Goal: Task Accomplishment & Management: Manage account settings

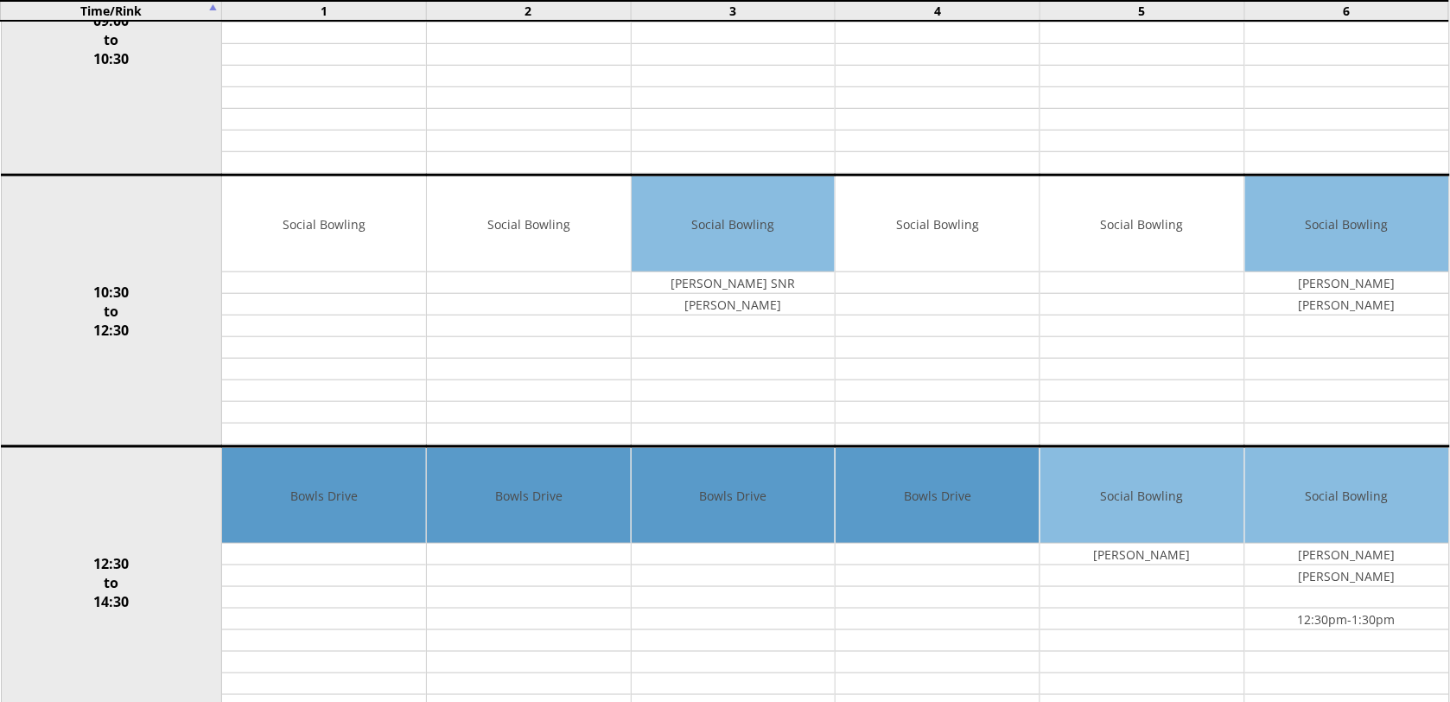
scroll to position [432, 0]
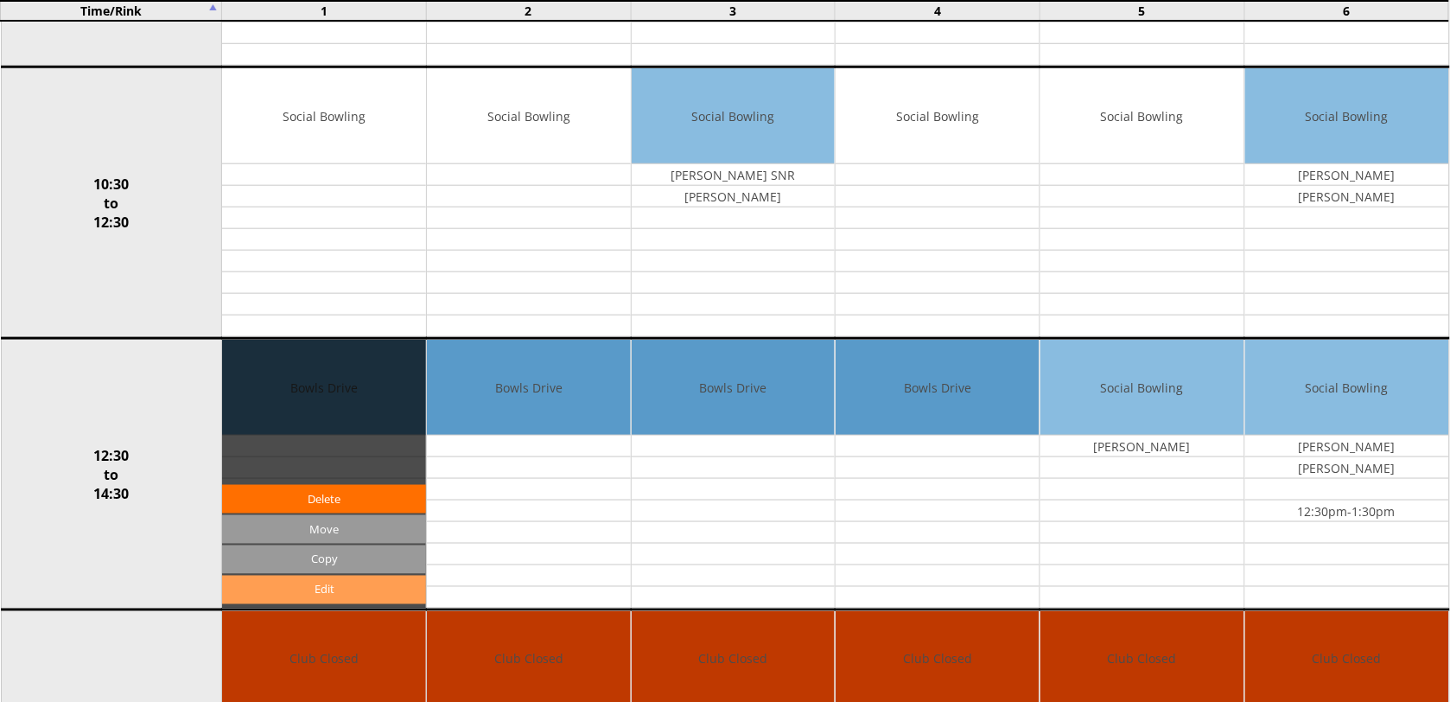
click at [348, 593] on link "Edit" at bounding box center [324, 590] width 204 height 29
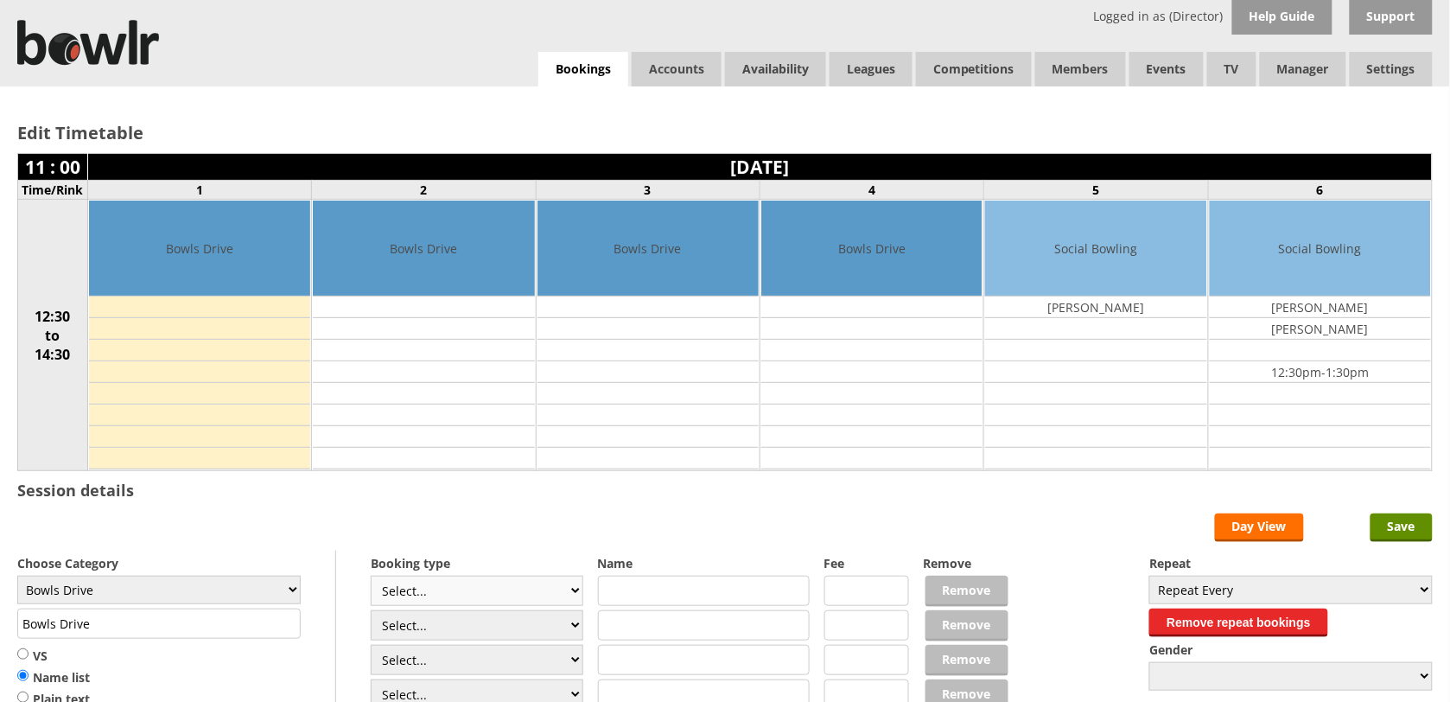
click at [571, 594] on select "Select... Club Competition (Member) Club Competition (Visitor) National (Member…" at bounding box center [477, 591] width 213 height 30
select select "1_50"
click at [371, 578] on select "Select... Club Competition (Member) Club Competition (Visitor) National (Member…" at bounding box center [477, 591] width 213 height 30
type input "5.0000"
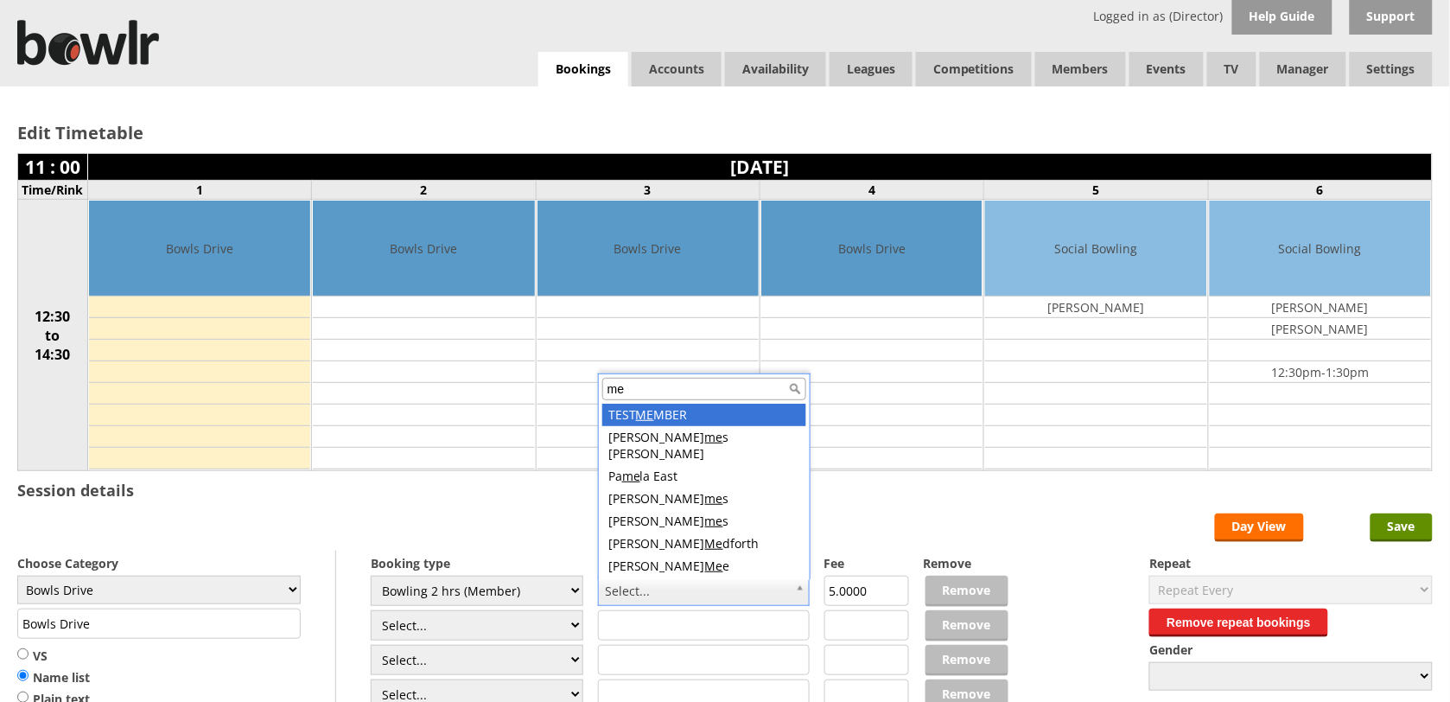
scroll to position [5, 0]
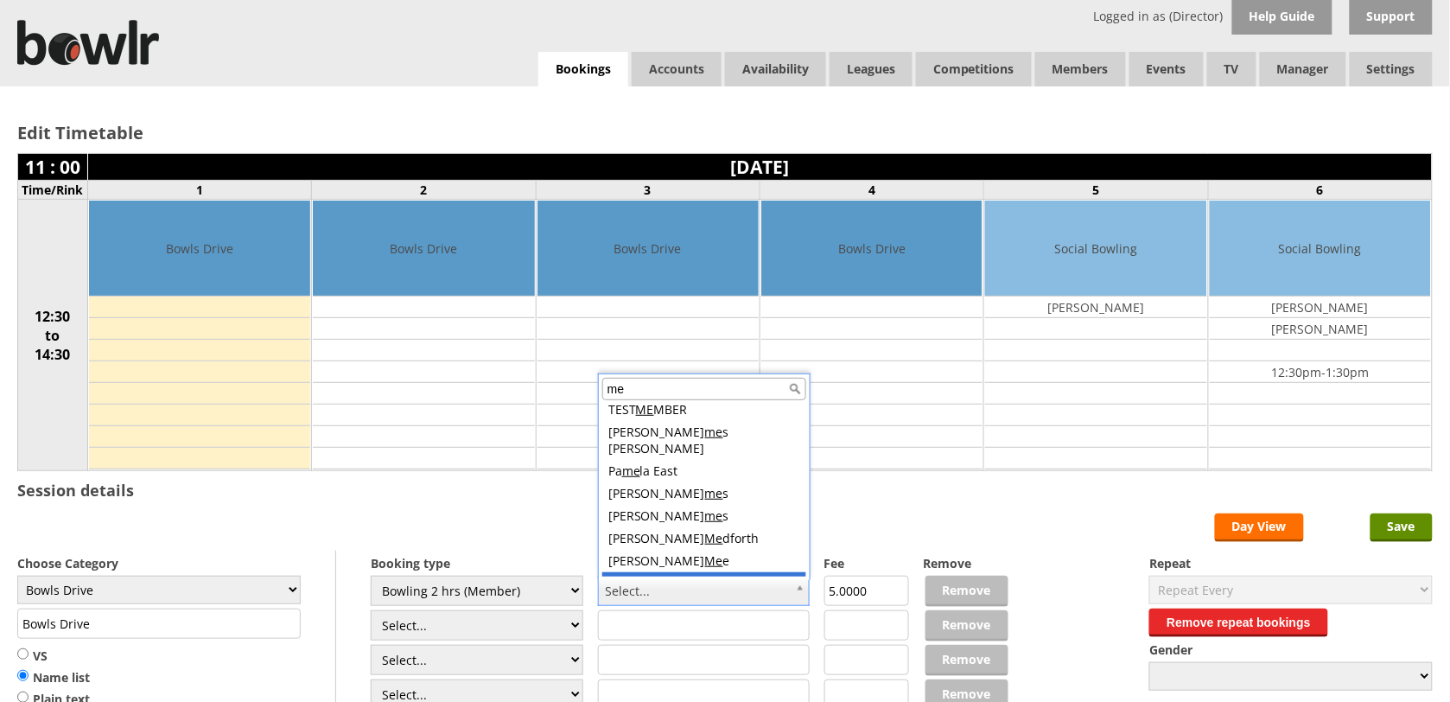
type input "me"
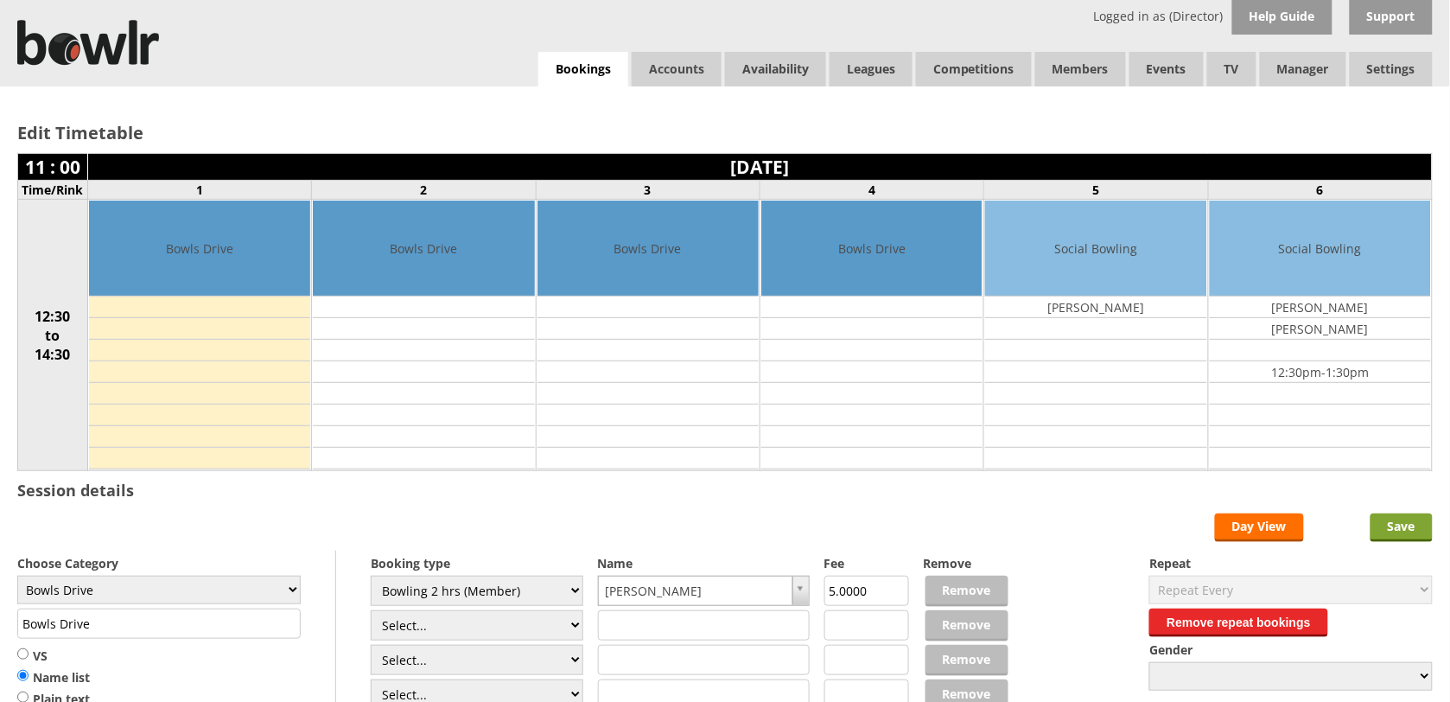
click at [1402, 528] on input "Save" at bounding box center [1402, 527] width 62 height 29
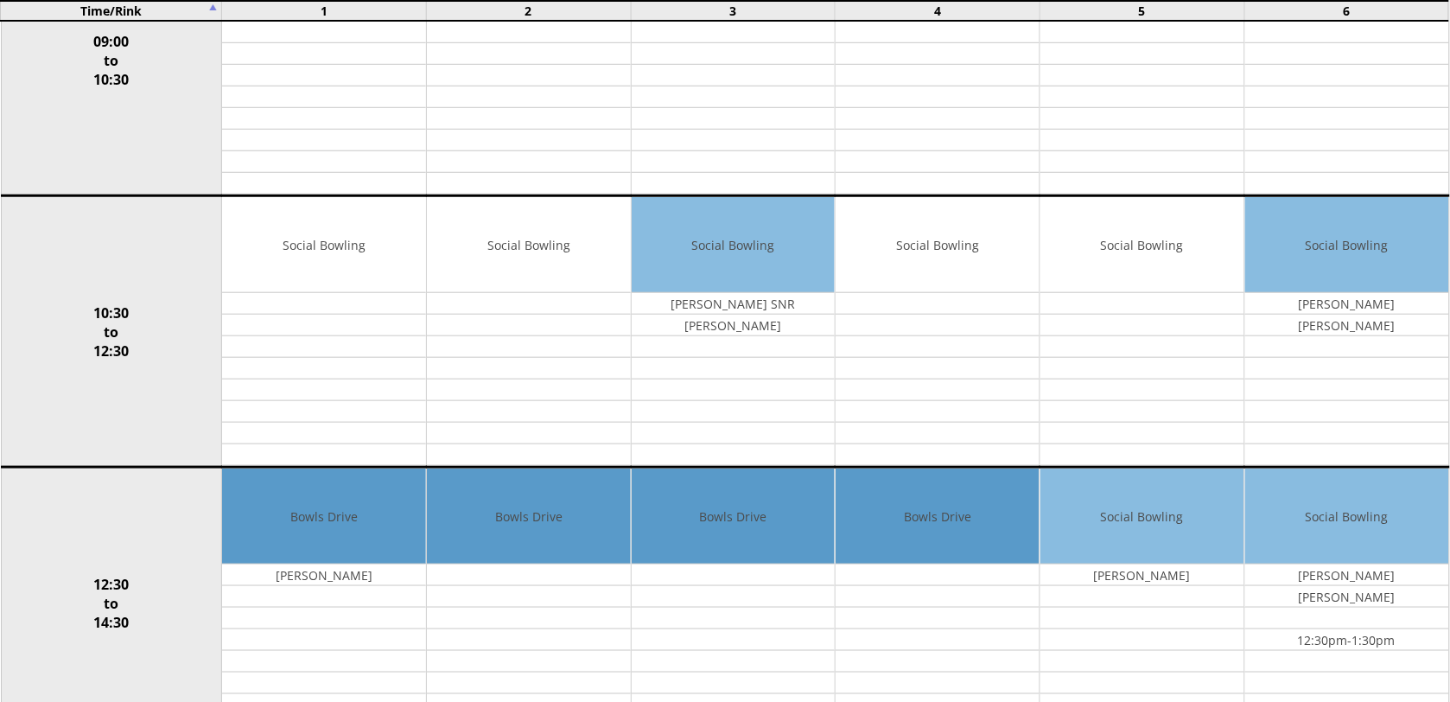
scroll to position [324, 0]
